Goal: Check status

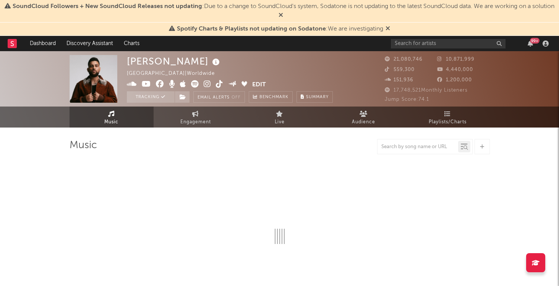
select select "6m"
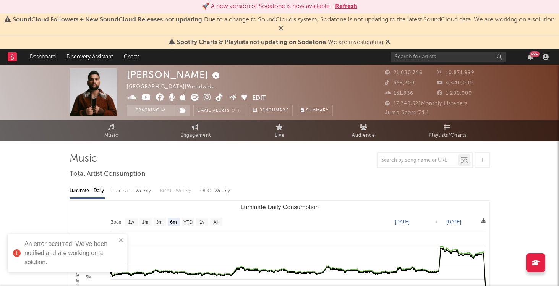
click at [345, 7] on button "Refresh" at bounding box center [346, 6] width 22 height 9
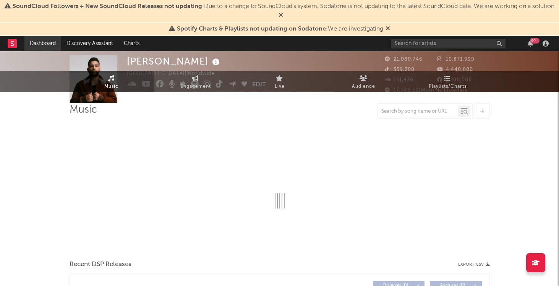
select select "6m"
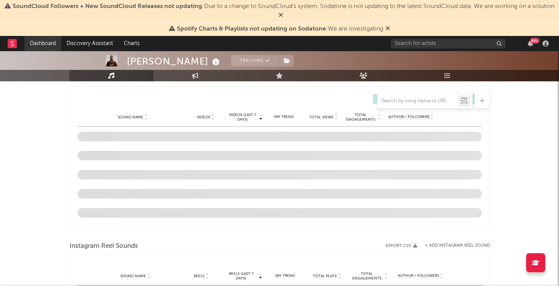
scroll to position [519, 0]
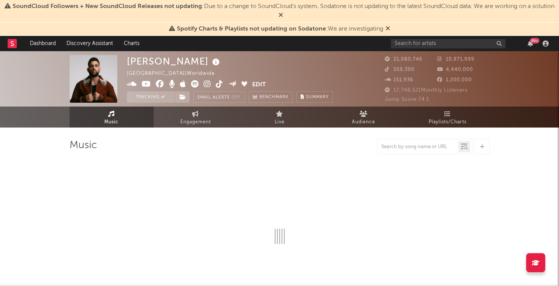
select select "6m"
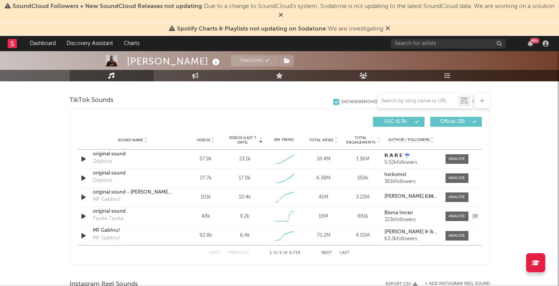
scroll to position [484, 0]
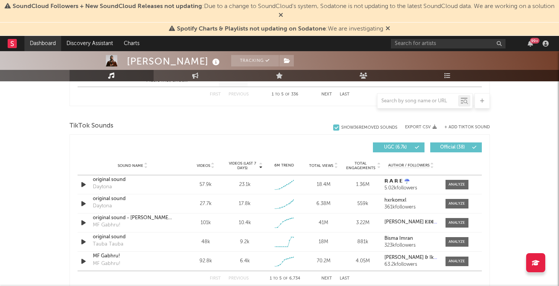
click at [49, 45] on link "Dashboard" at bounding box center [42, 43] width 37 height 15
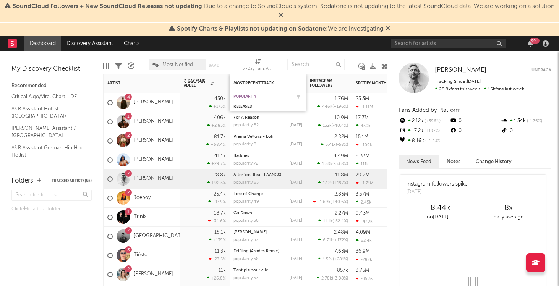
click at [254, 95] on div "Popularity" at bounding box center [262, 96] width 57 height 5
